Goal: Task Accomplishment & Management: Manage account settings

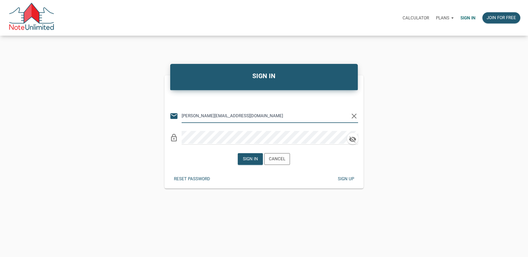
type input "rick@lakesidepropertyventures.com"
click at [249, 160] on div "Sign in" at bounding box center [250, 159] width 15 height 7
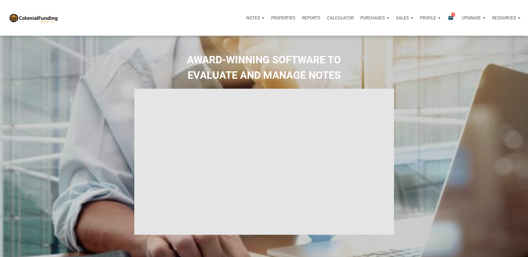
select select
type input "Introduction to new features"
select select
click at [450, 18] on icon "email" at bounding box center [450, 18] width 7 height 7
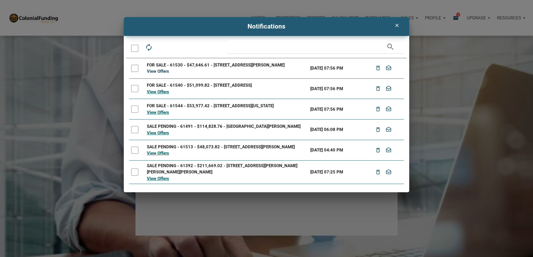
click at [156, 72] on link "View Offers" at bounding box center [158, 71] width 22 height 5
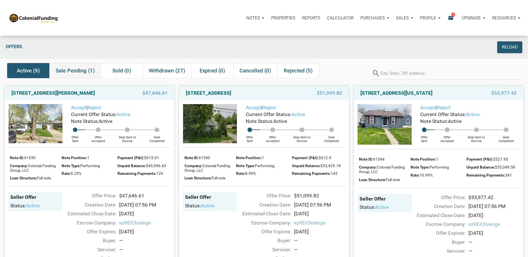
click at [68, 70] on span "Sale Pending (1)" at bounding box center [75, 70] width 39 height 7
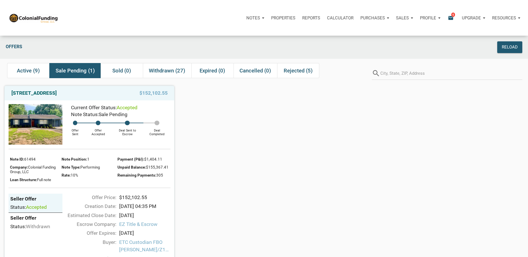
click at [36, 123] on img at bounding box center [36, 124] width 54 height 40
